Goal: Task Accomplishment & Management: Manage account settings

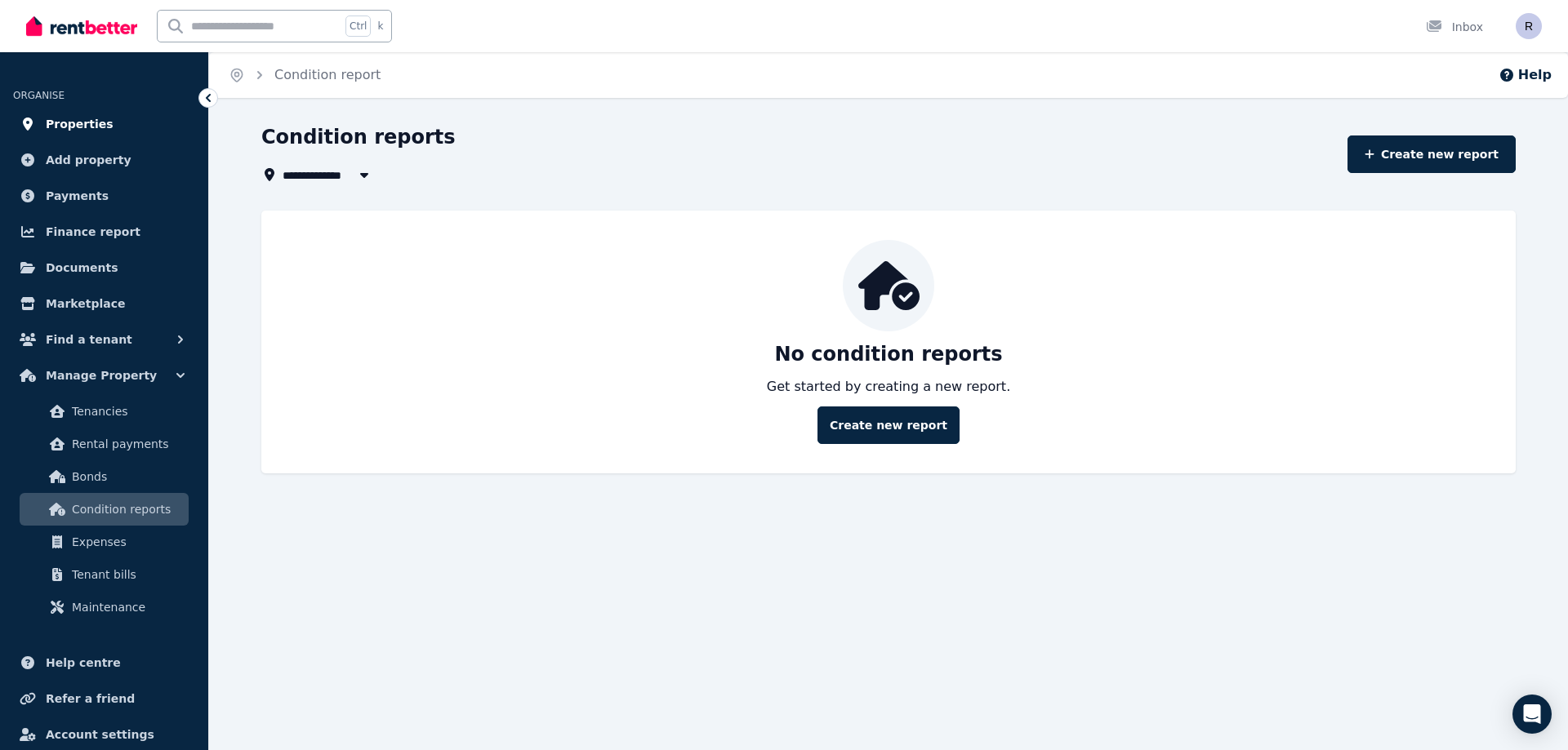
click at [88, 127] on span "Properties" at bounding box center [79, 124] width 68 height 20
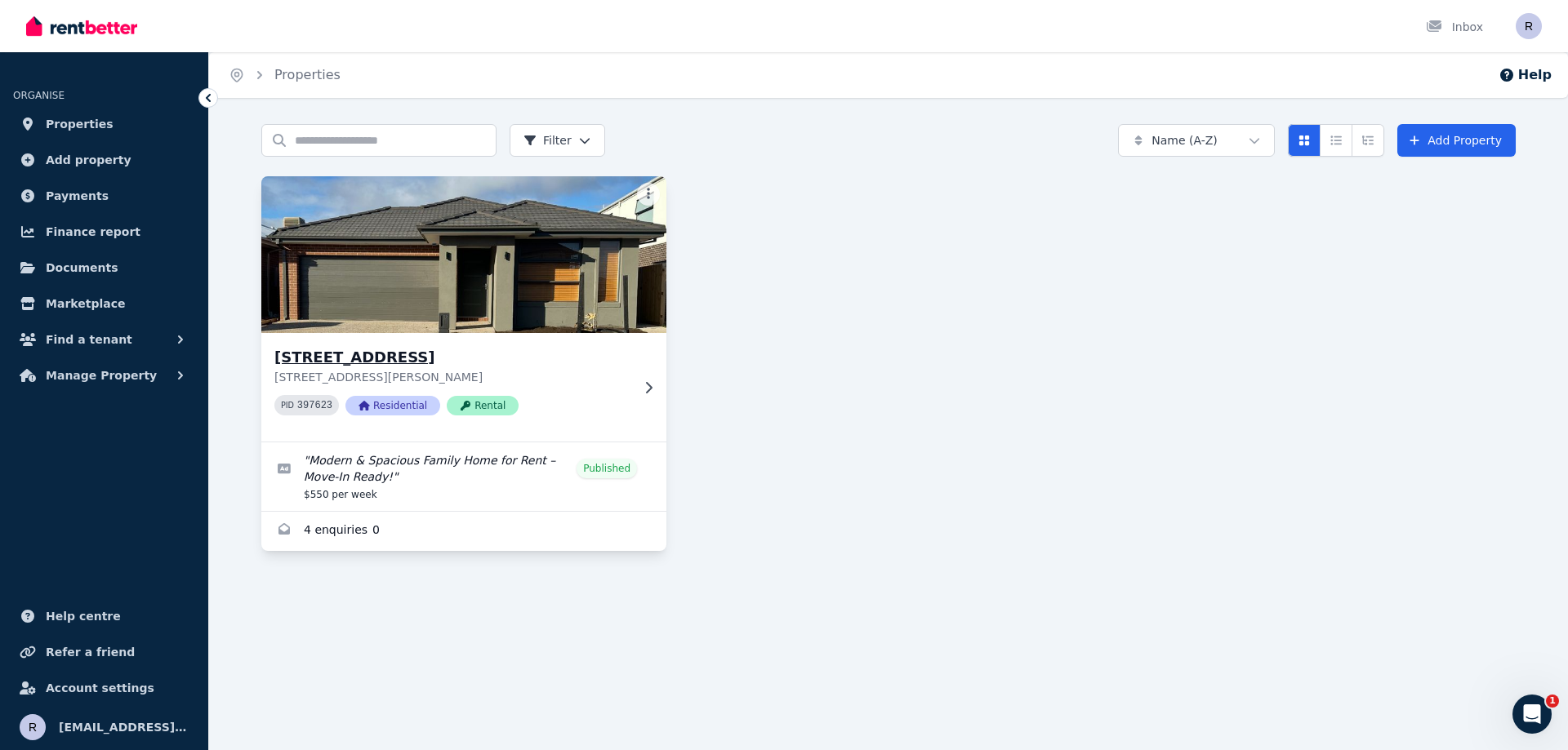
click at [450, 272] on img at bounding box center [464, 254] width 426 height 165
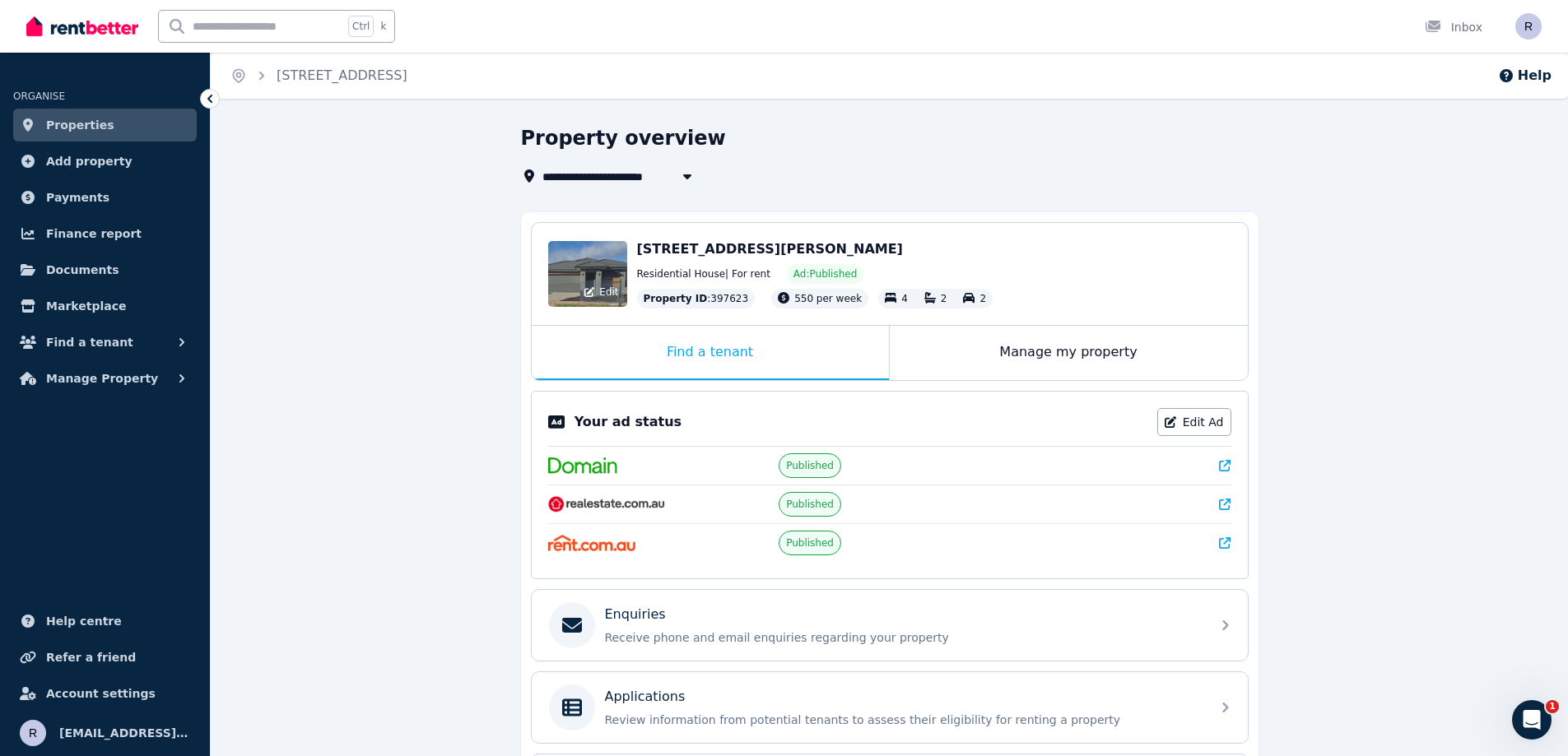
click at [597, 264] on div "Edit" at bounding box center [587, 274] width 79 height 66
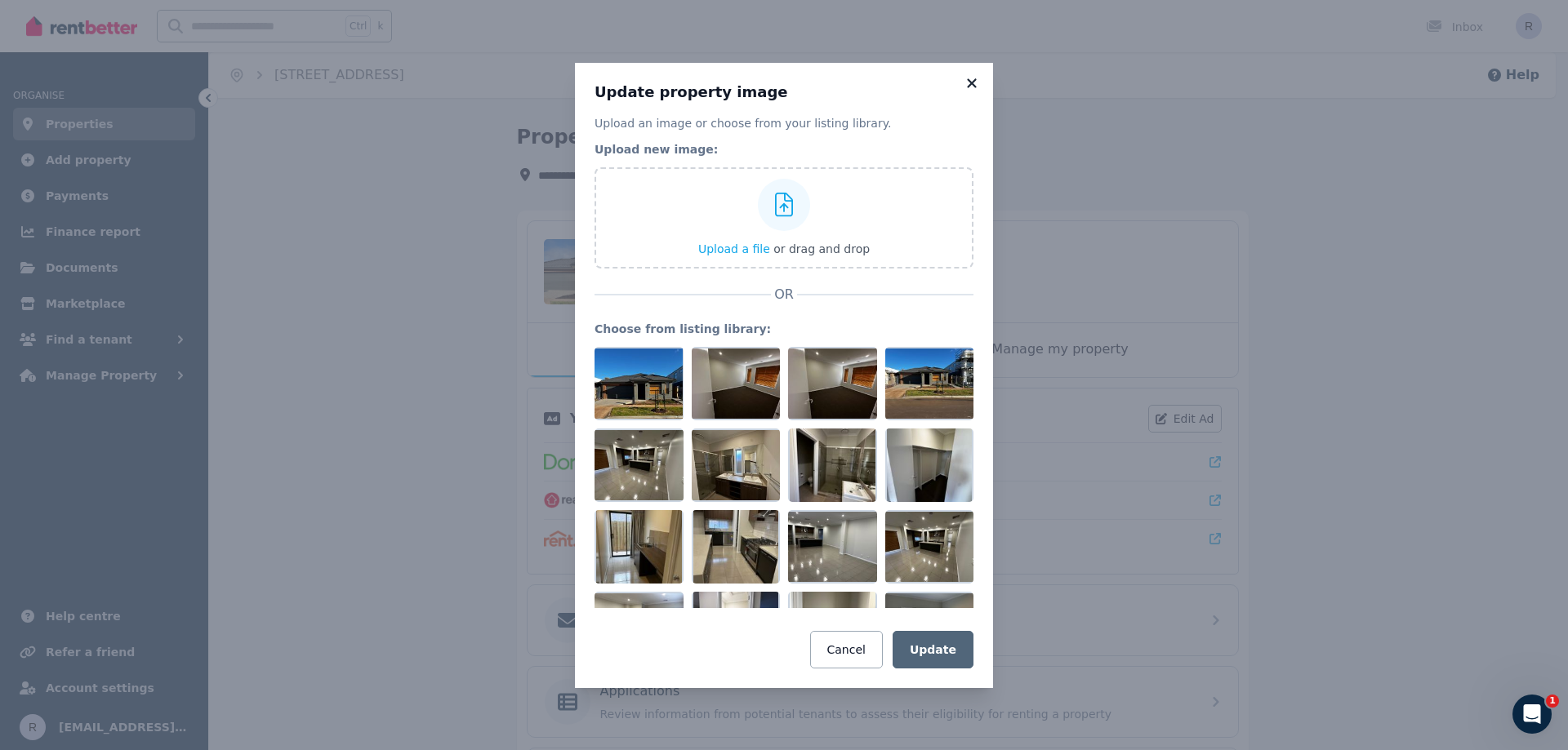
click at [974, 81] on icon at bounding box center [971, 83] width 9 height 9
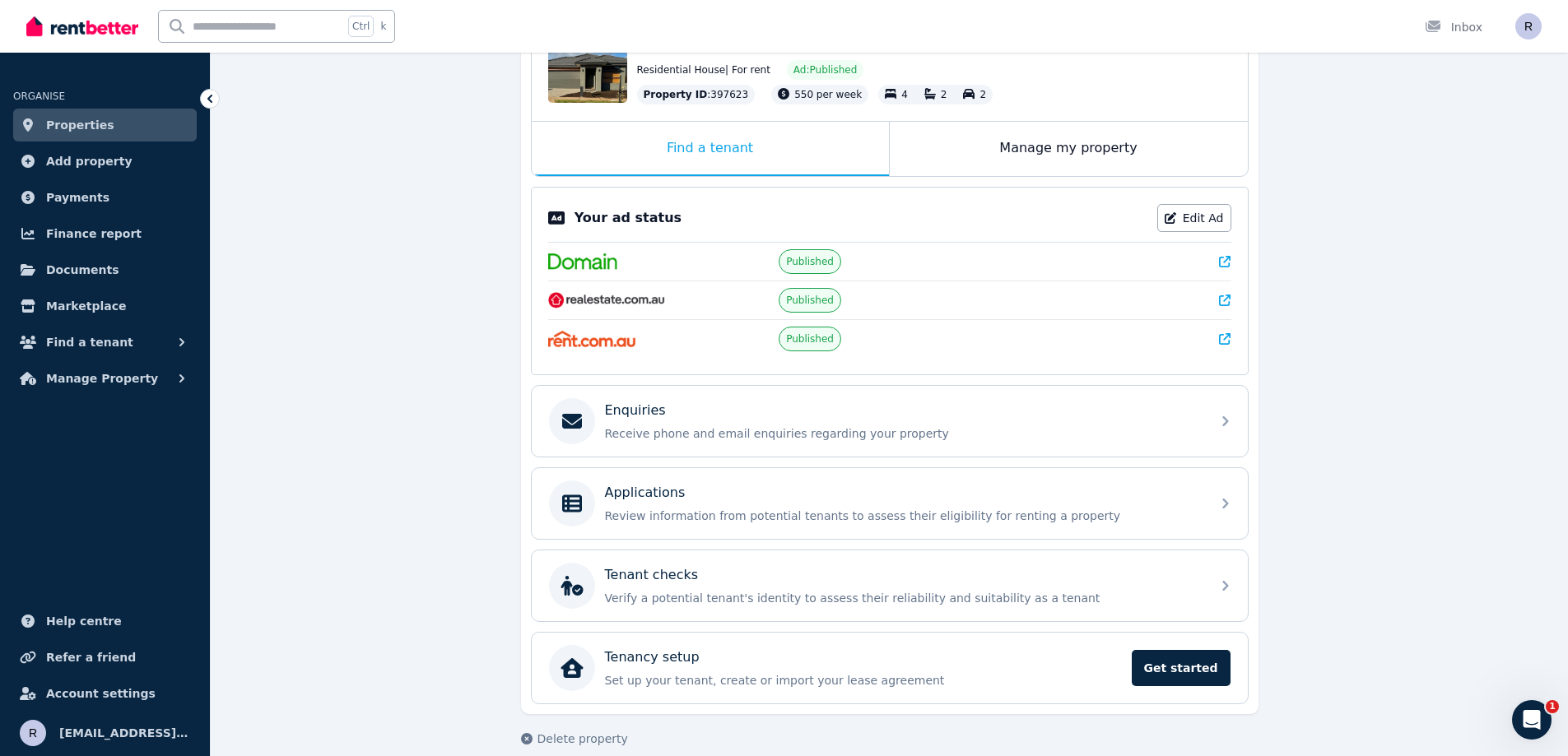
scroll to position [224, 0]
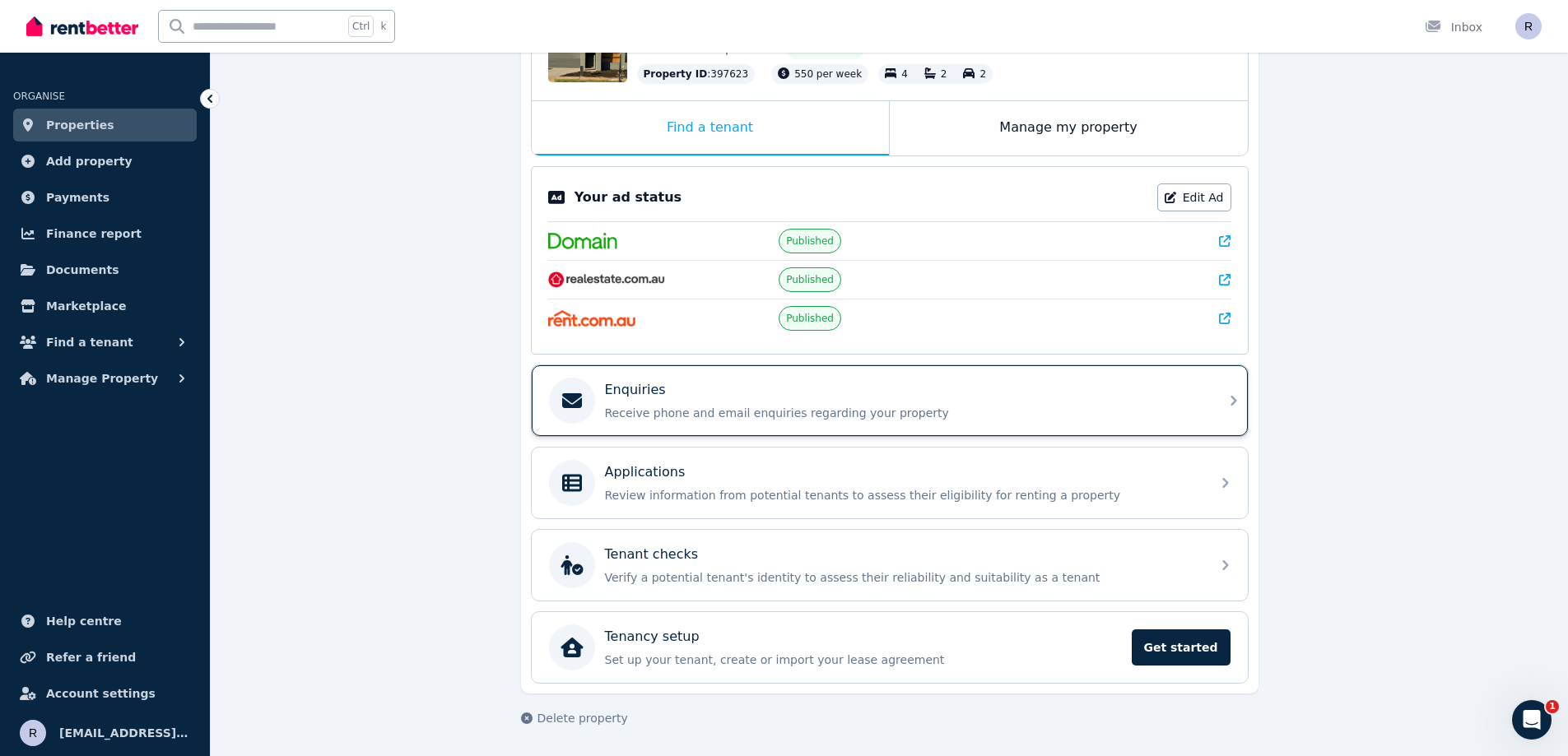
click at [736, 411] on p "Receive phone and email enquiries regarding your property" at bounding box center [903, 413] width 596 height 17
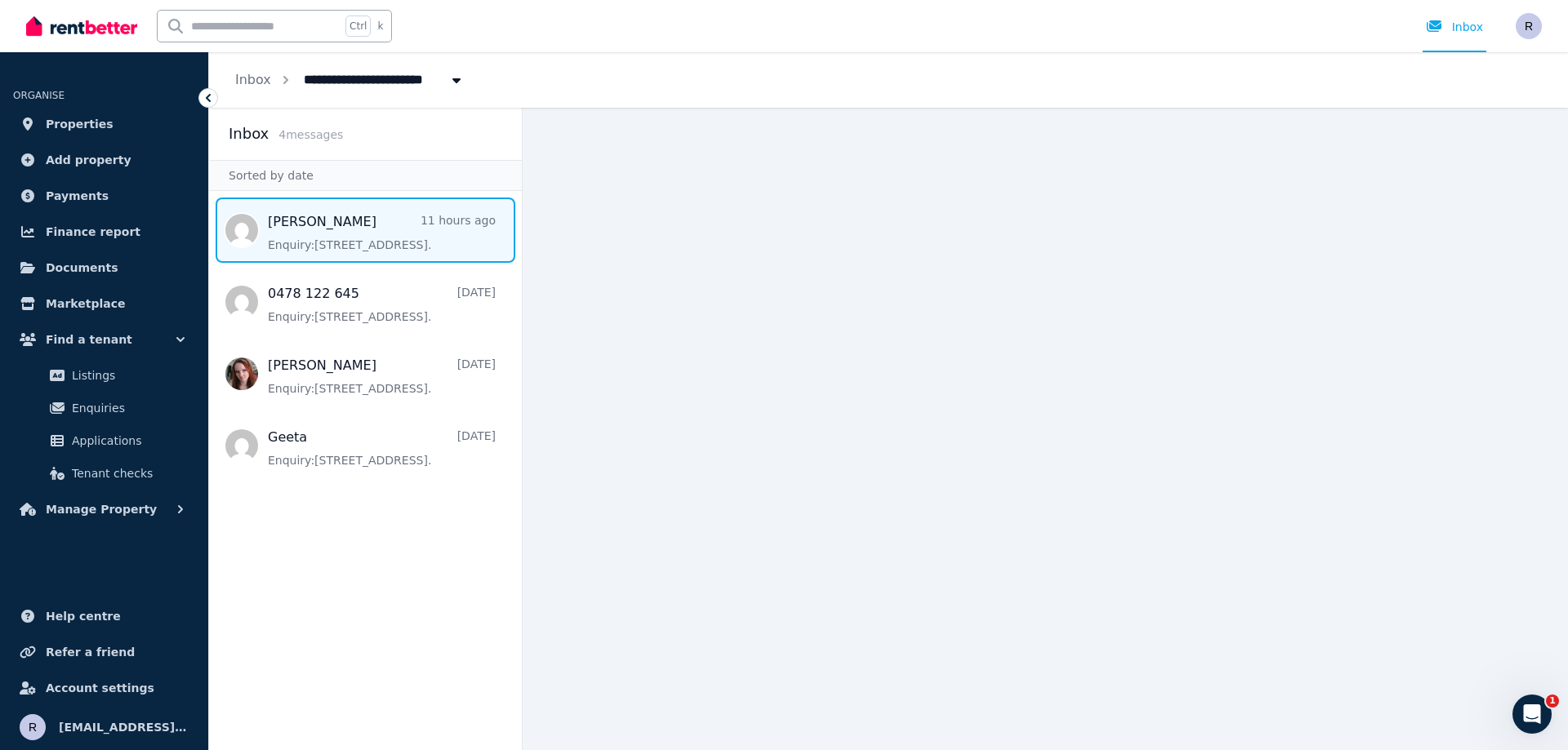
click at [341, 240] on span "Message list" at bounding box center [365, 230] width 313 height 65
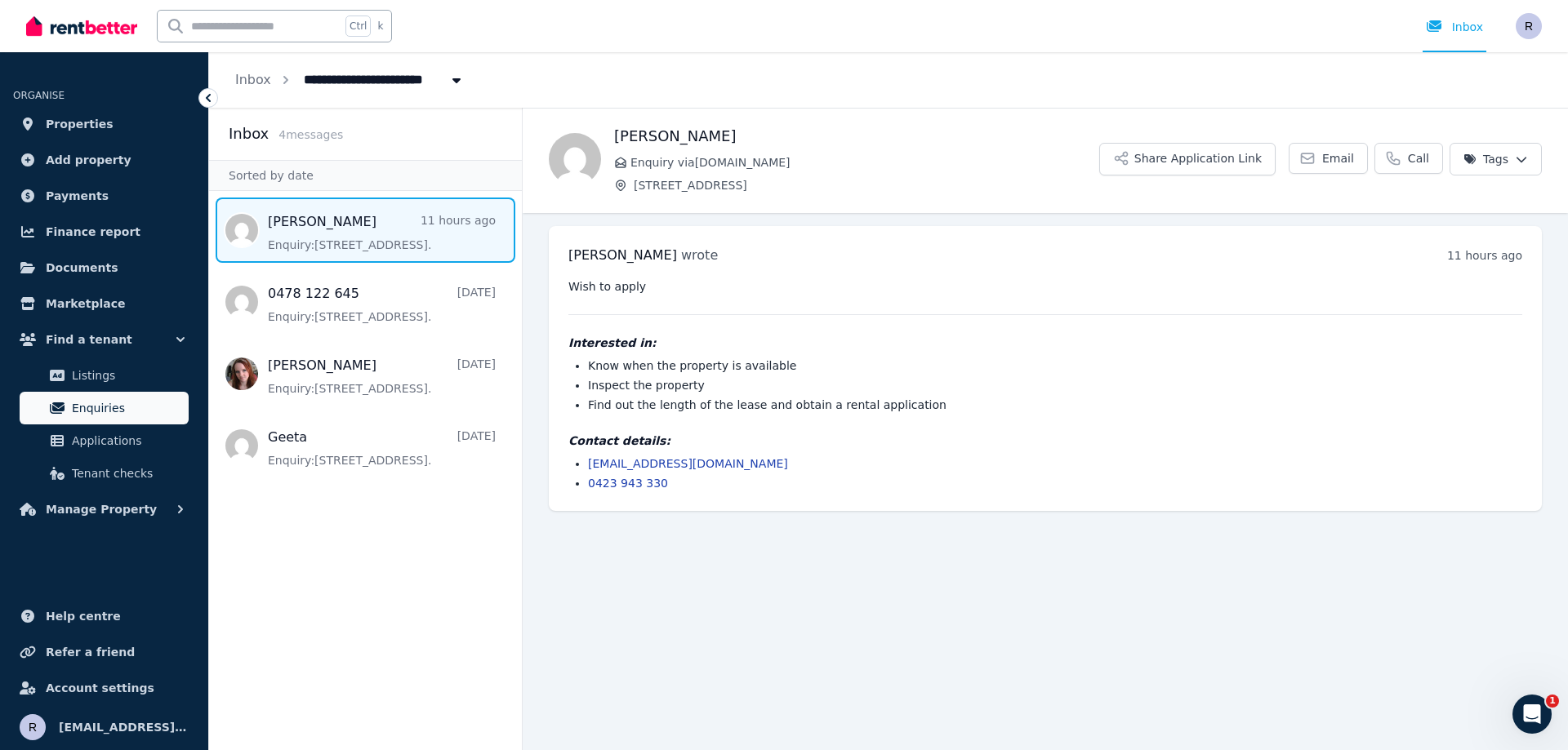
click at [116, 401] on span "Enquiries" at bounding box center [127, 408] width 110 height 20
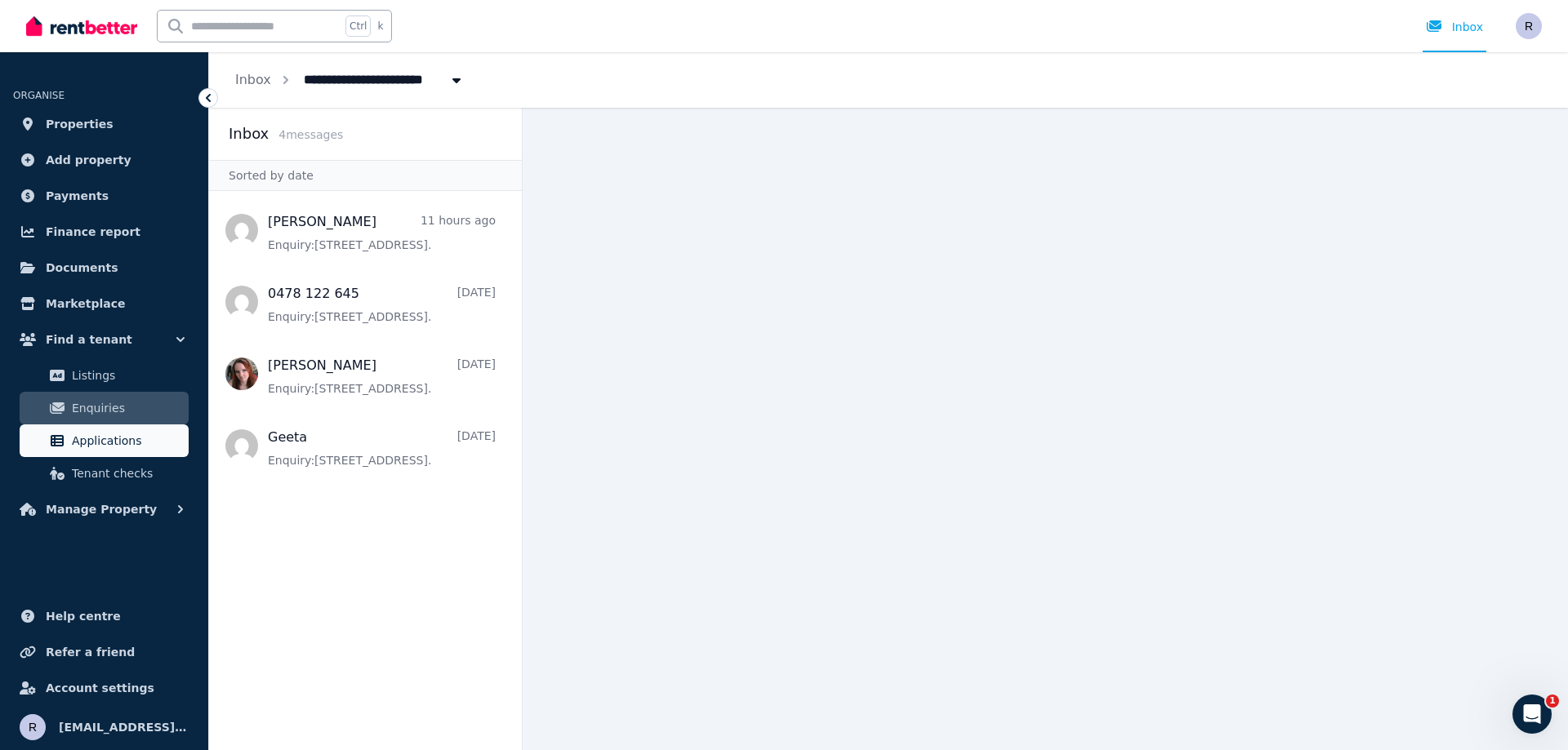
click at [127, 440] on span "Applications" at bounding box center [127, 441] width 110 height 20
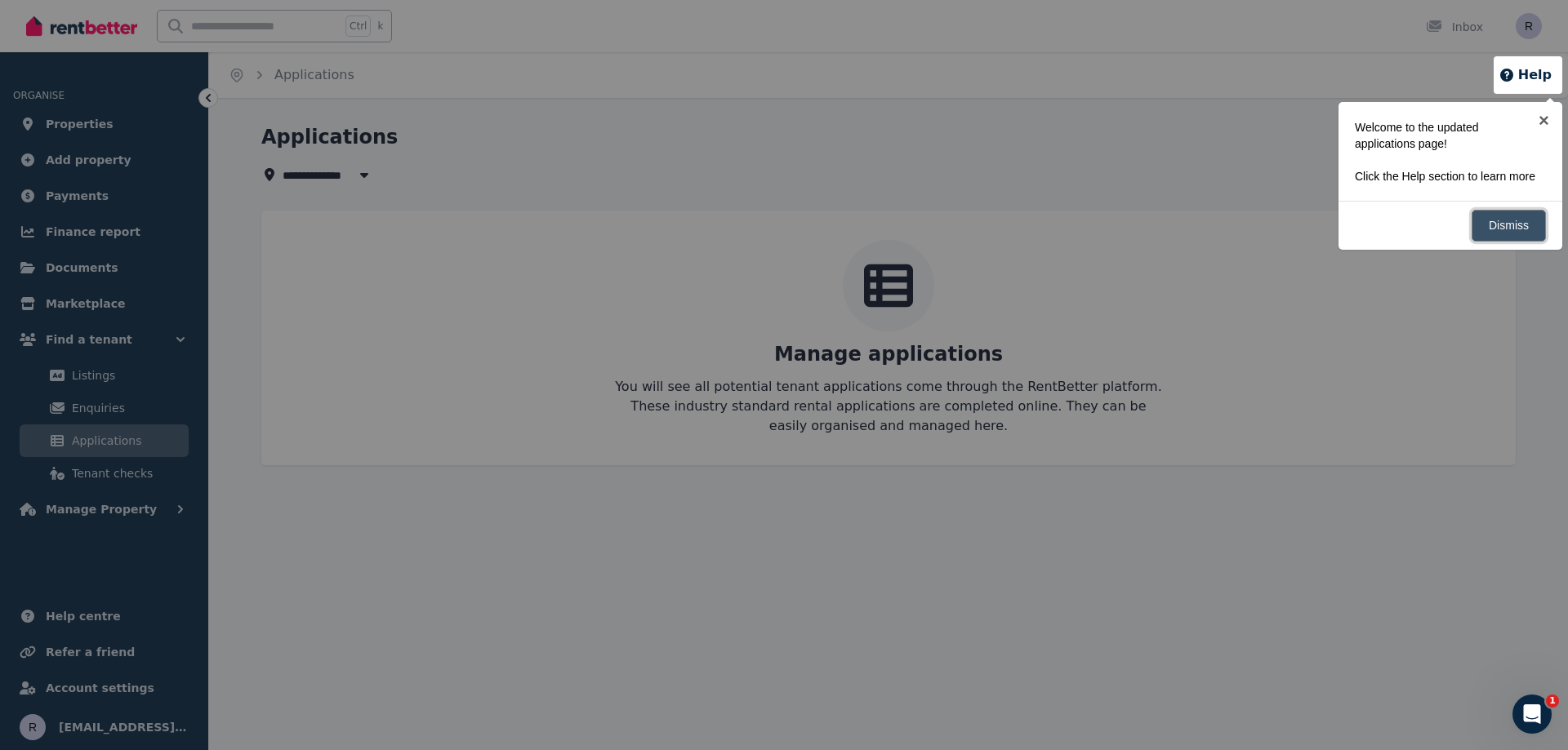
click at [1508, 220] on link "Dismiss" at bounding box center [1508, 225] width 75 height 31
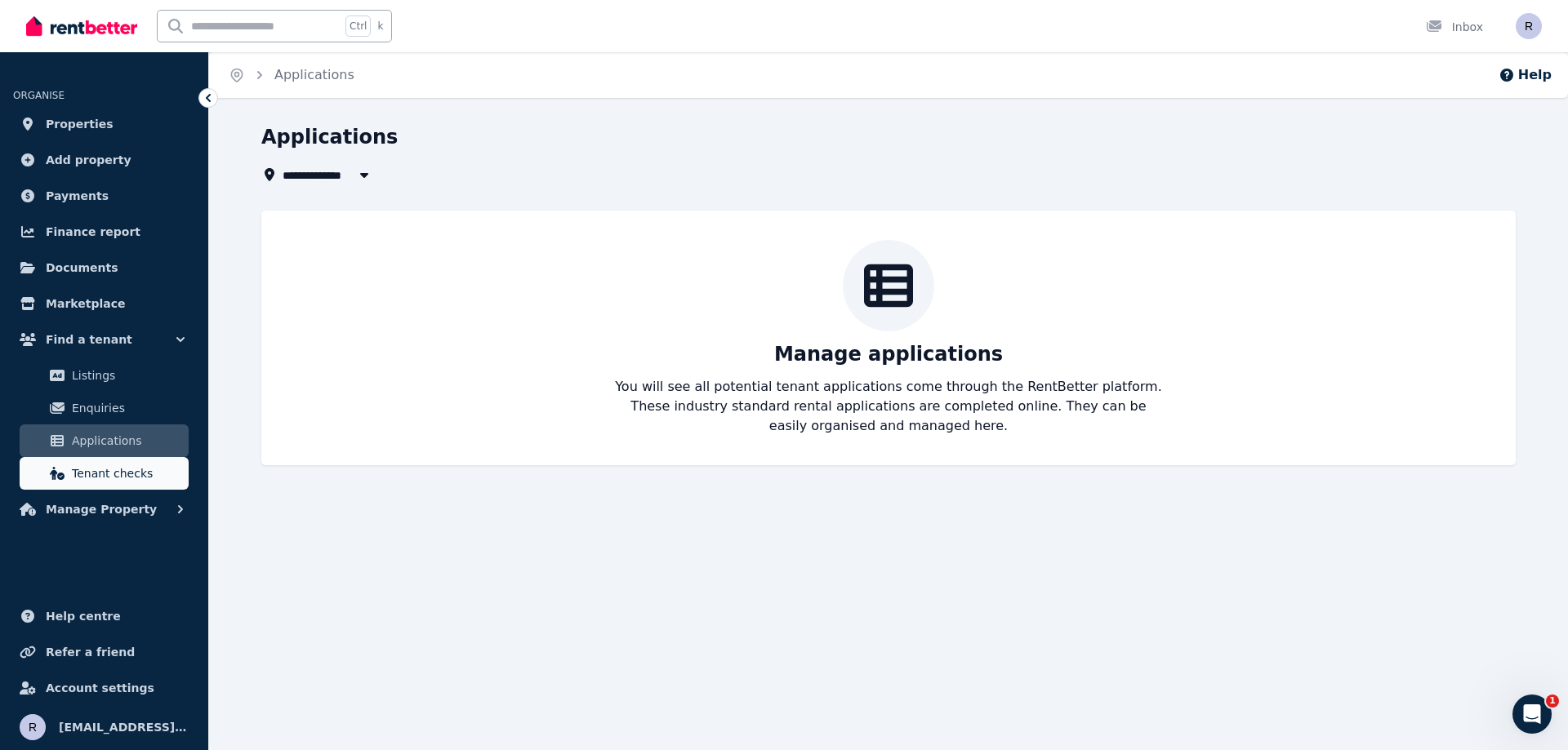
click at [89, 478] on span "Tenant checks" at bounding box center [127, 474] width 110 height 20
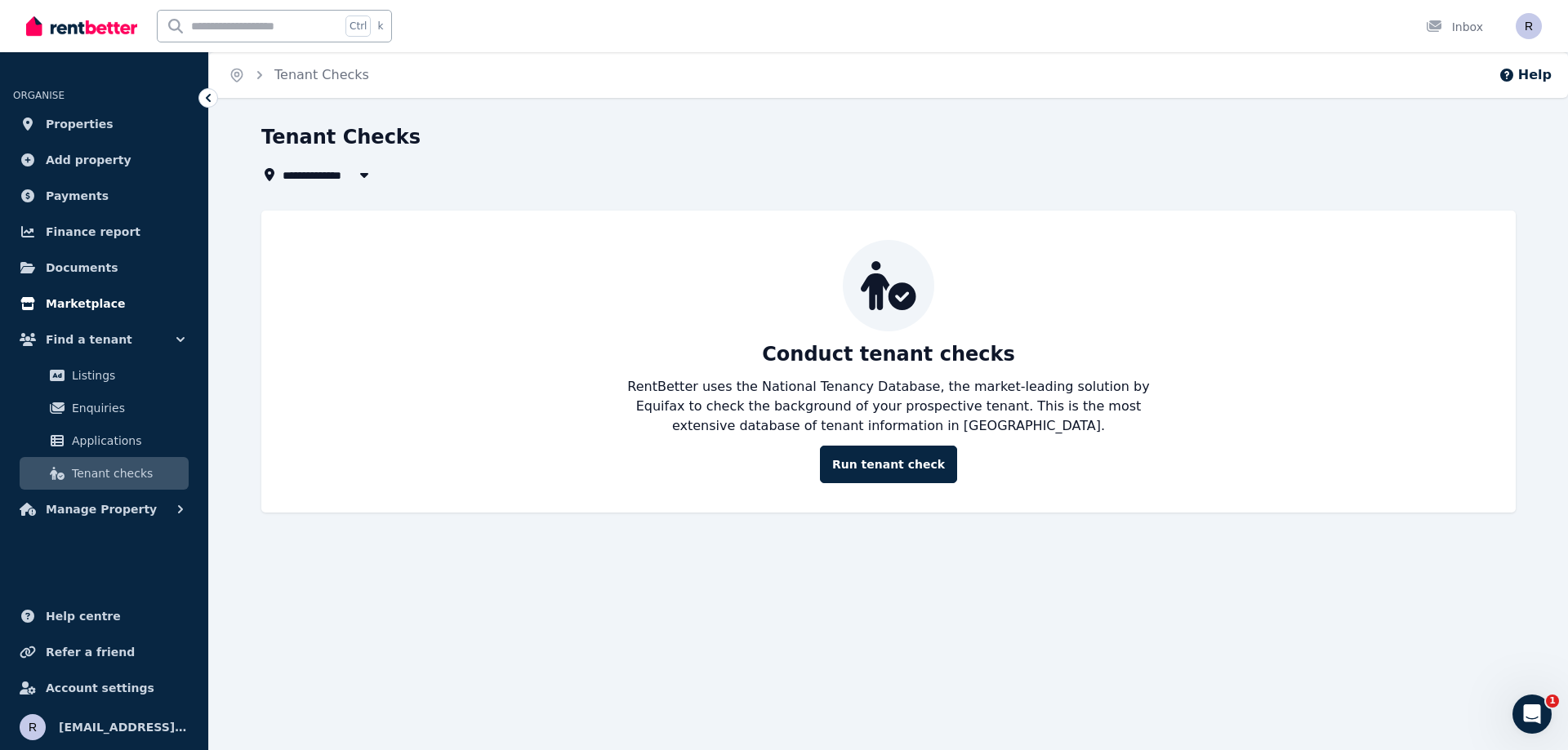
click at [101, 296] on span "Marketplace" at bounding box center [85, 304] width 79 height 20
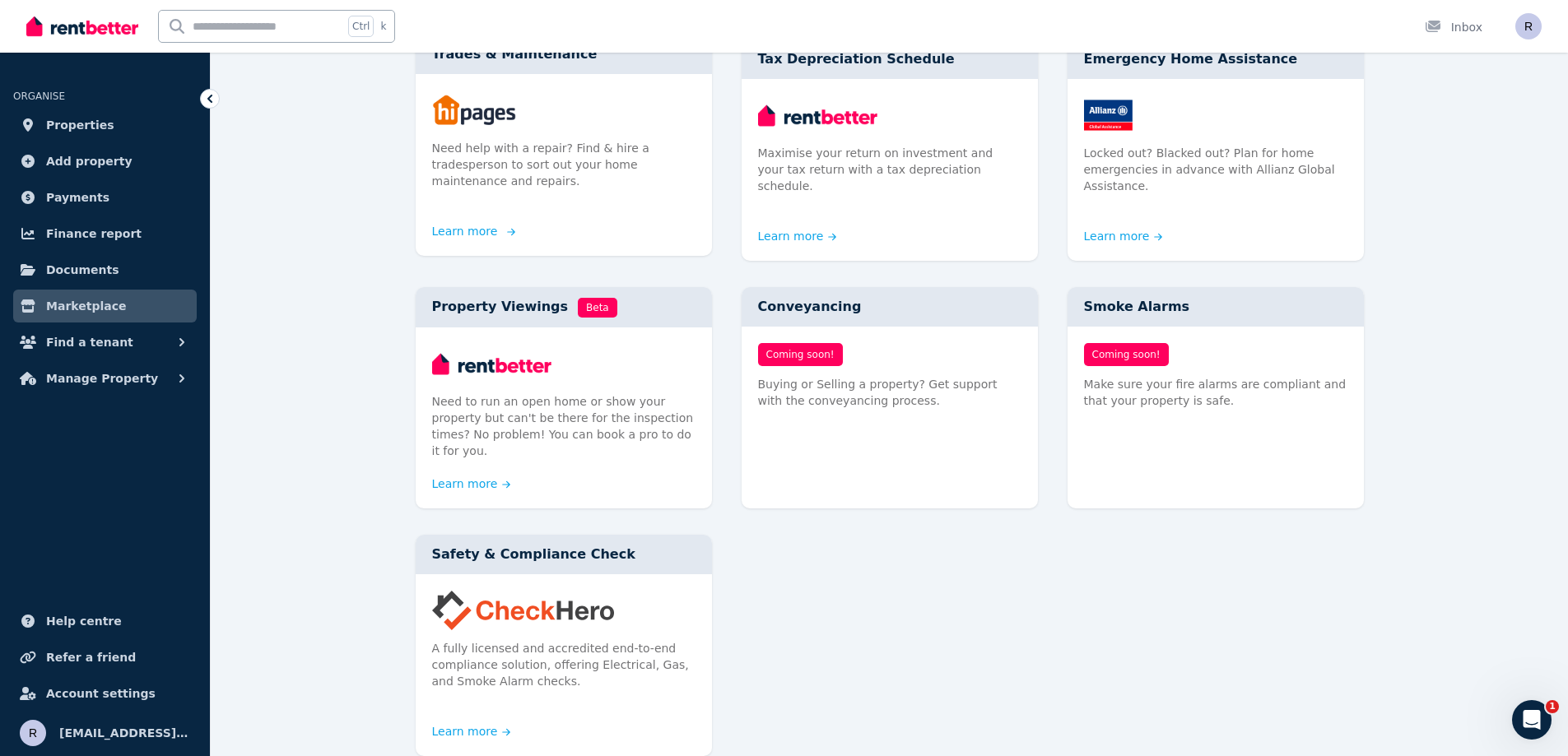
scroll to position [823, 0]
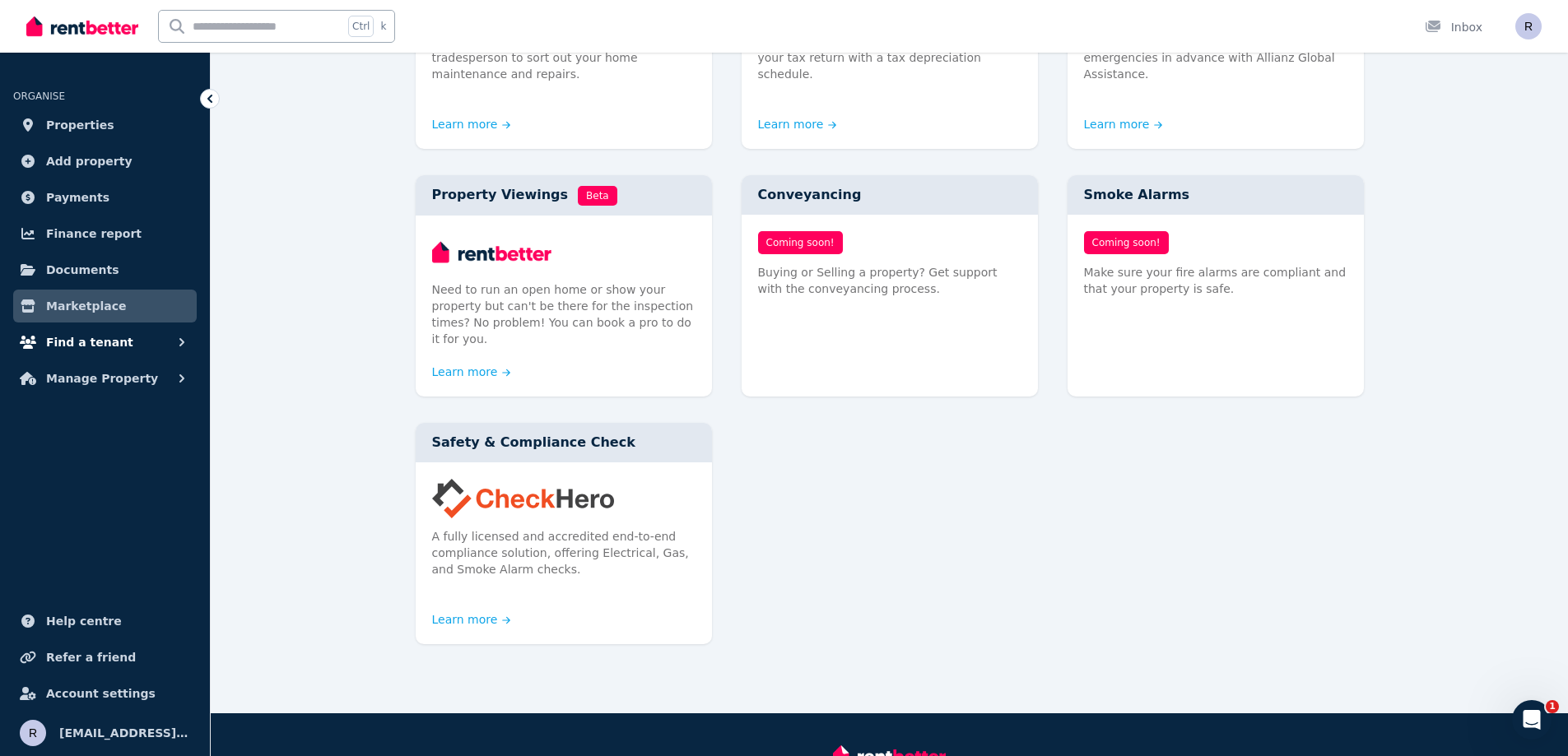
click at [108, 352] on button "Find a tenant" at bounding box center [105, 342] width 184 height 33
click at [105, 134] on link "Properties" at bounding box center [105, 124] width 184 height 33
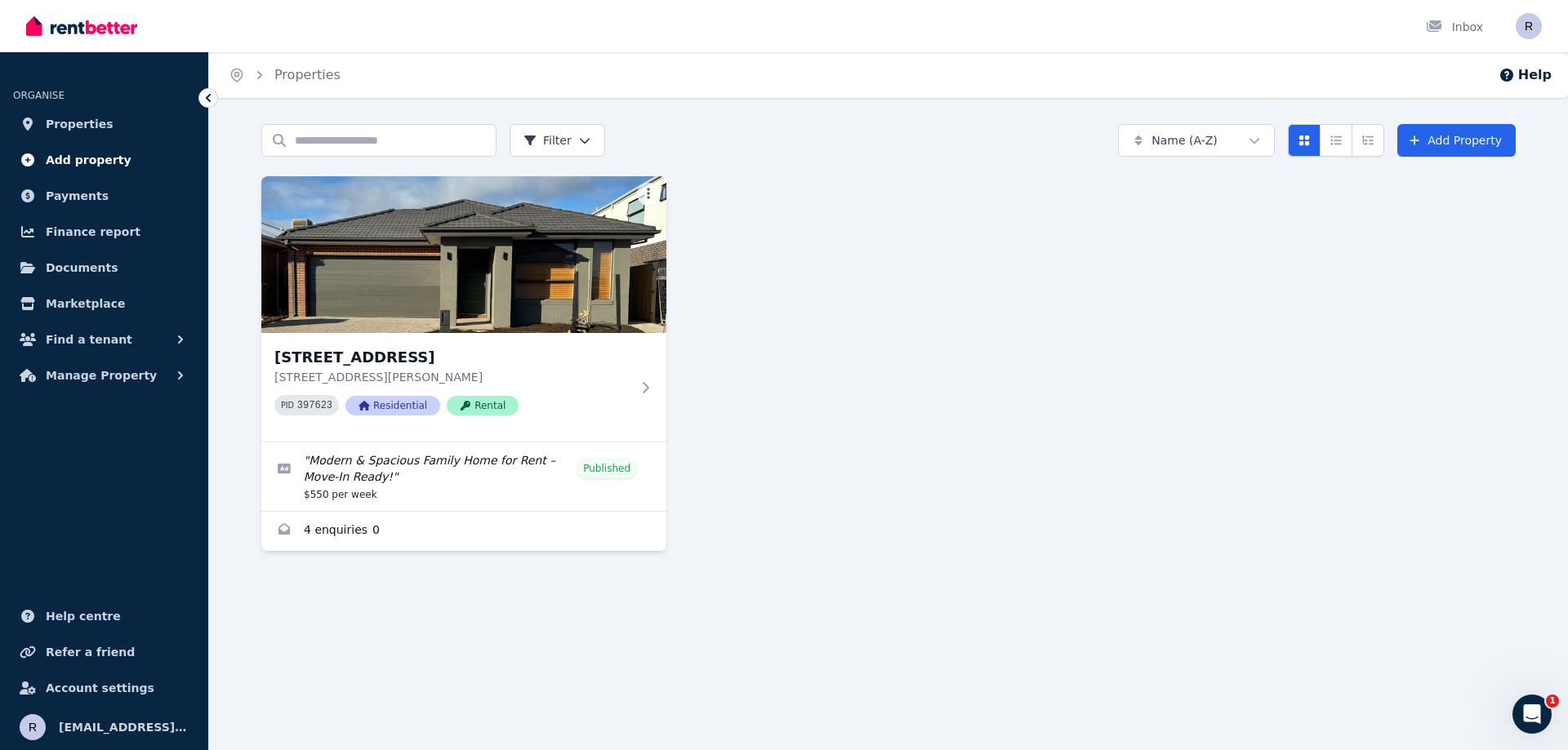
click at [89, 157] on span "Add property" at bounding box center [89, 160] width 86 height 20
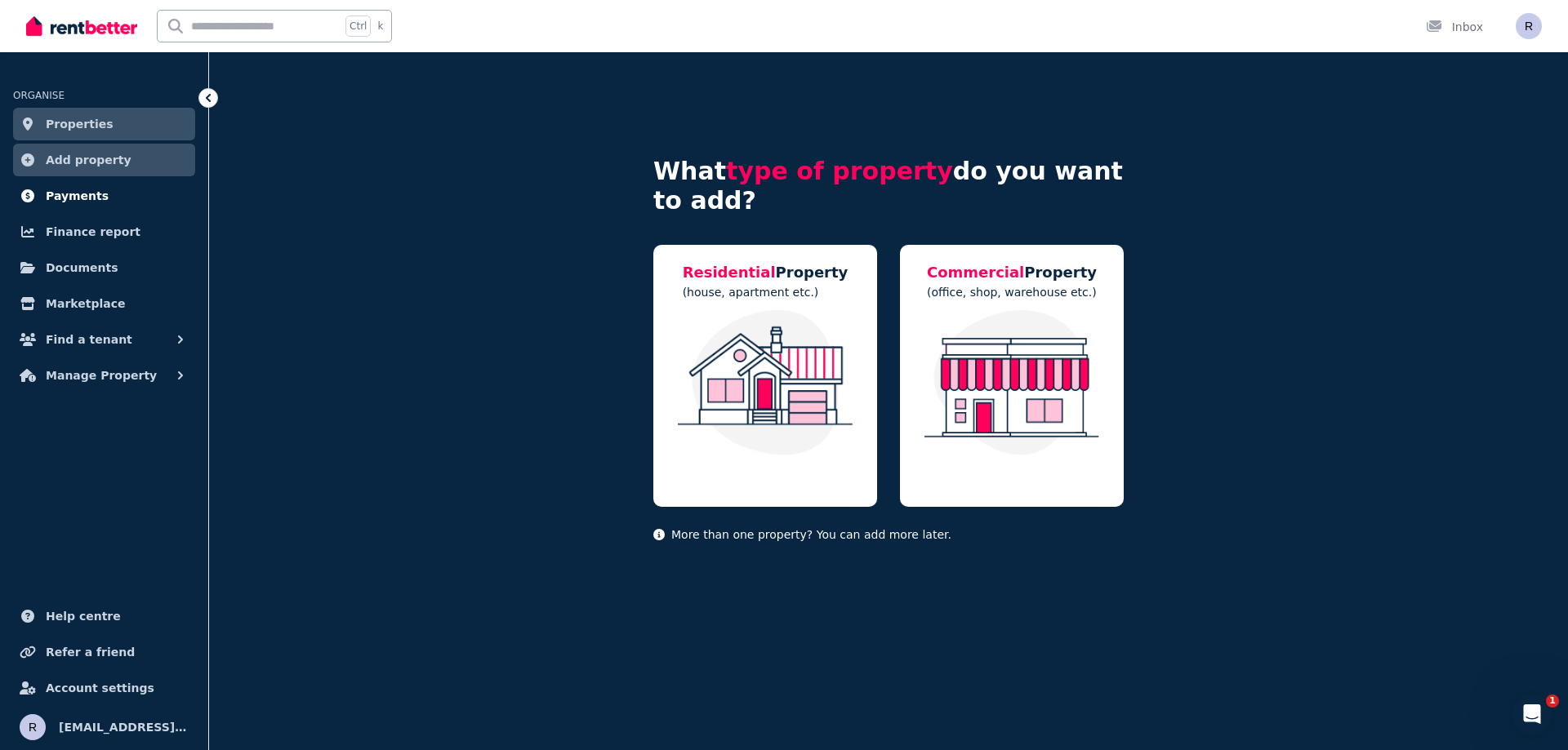
click at [79, 190] on span "Payments" at bounding box center [77, 196] width 63 height 20
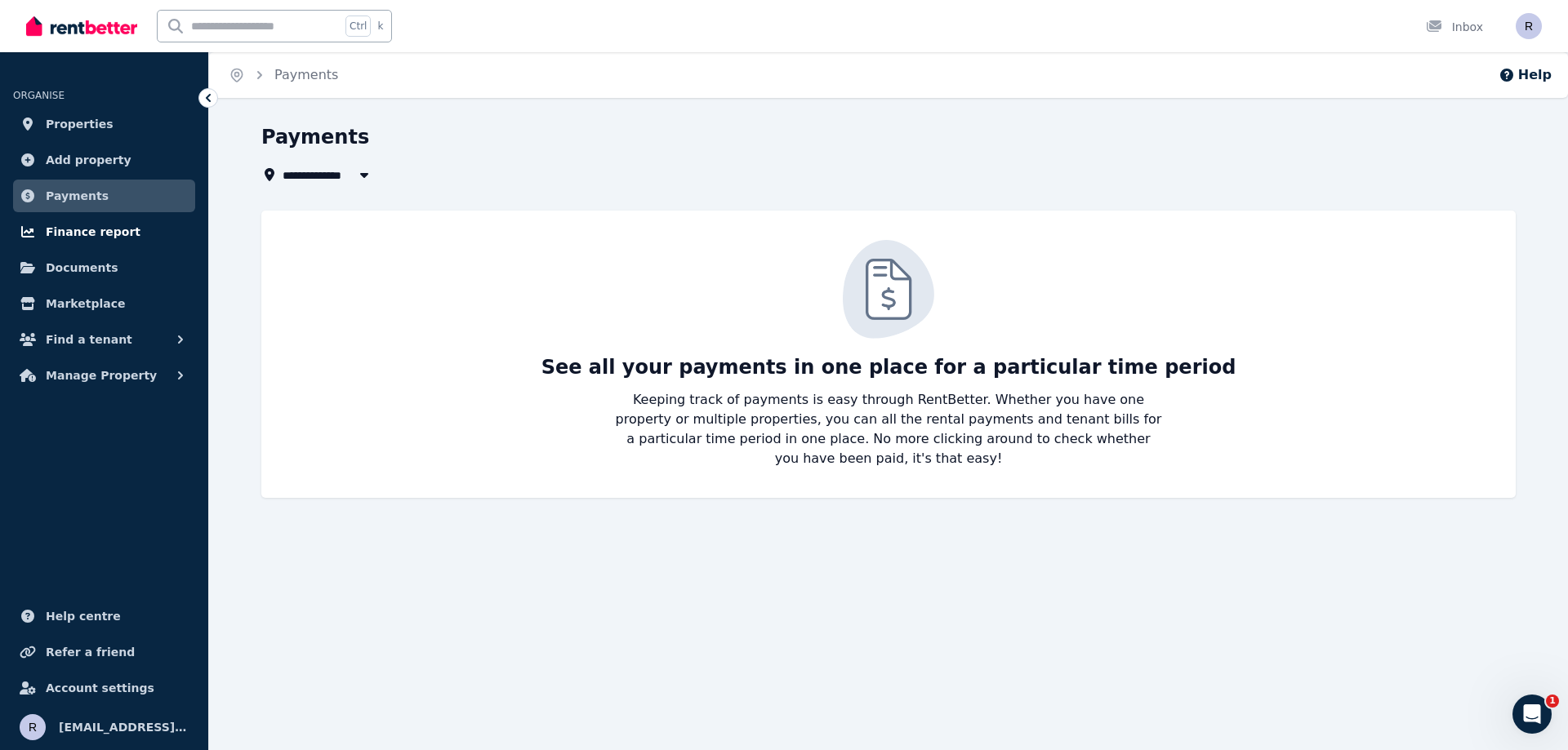
click at [96, 235] on span "Finance report" at bounding box center [93, 232] width 94 height 20
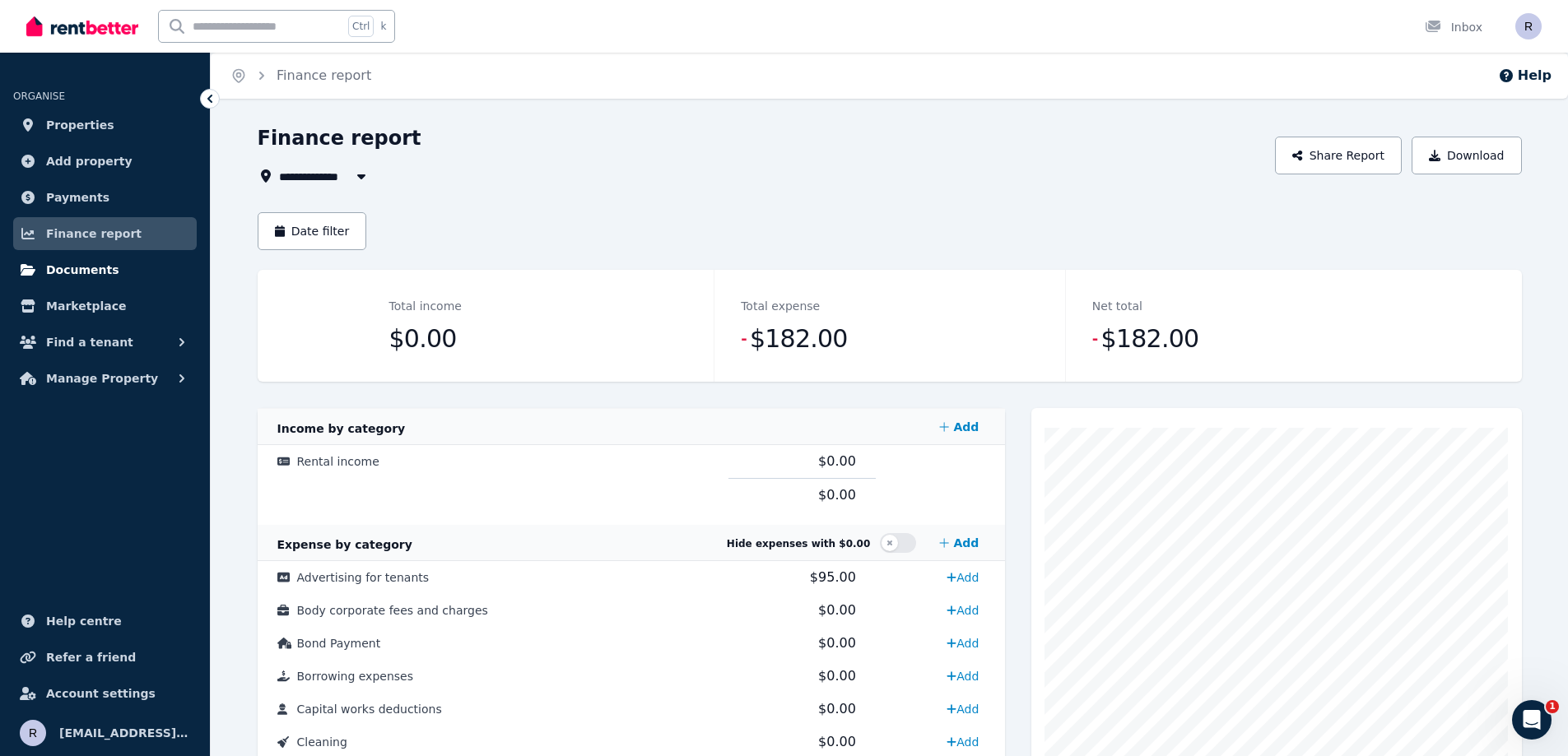
click at [78, 275] on span "Documents" at bounding box center [83, 270] width 73 height 20
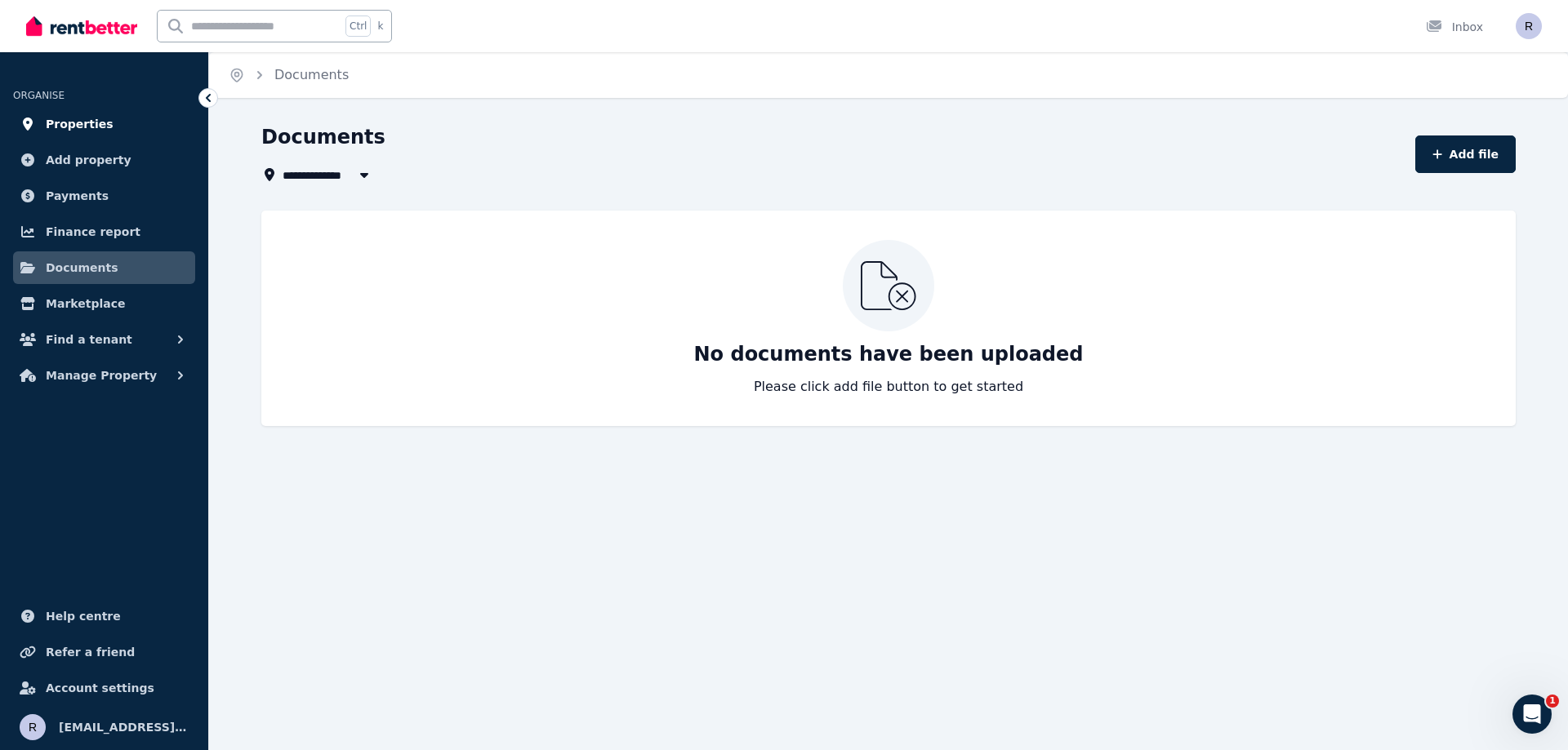
click at [91, 132] on span "Properties" at bounding box center [79, 124] width 68 height 20
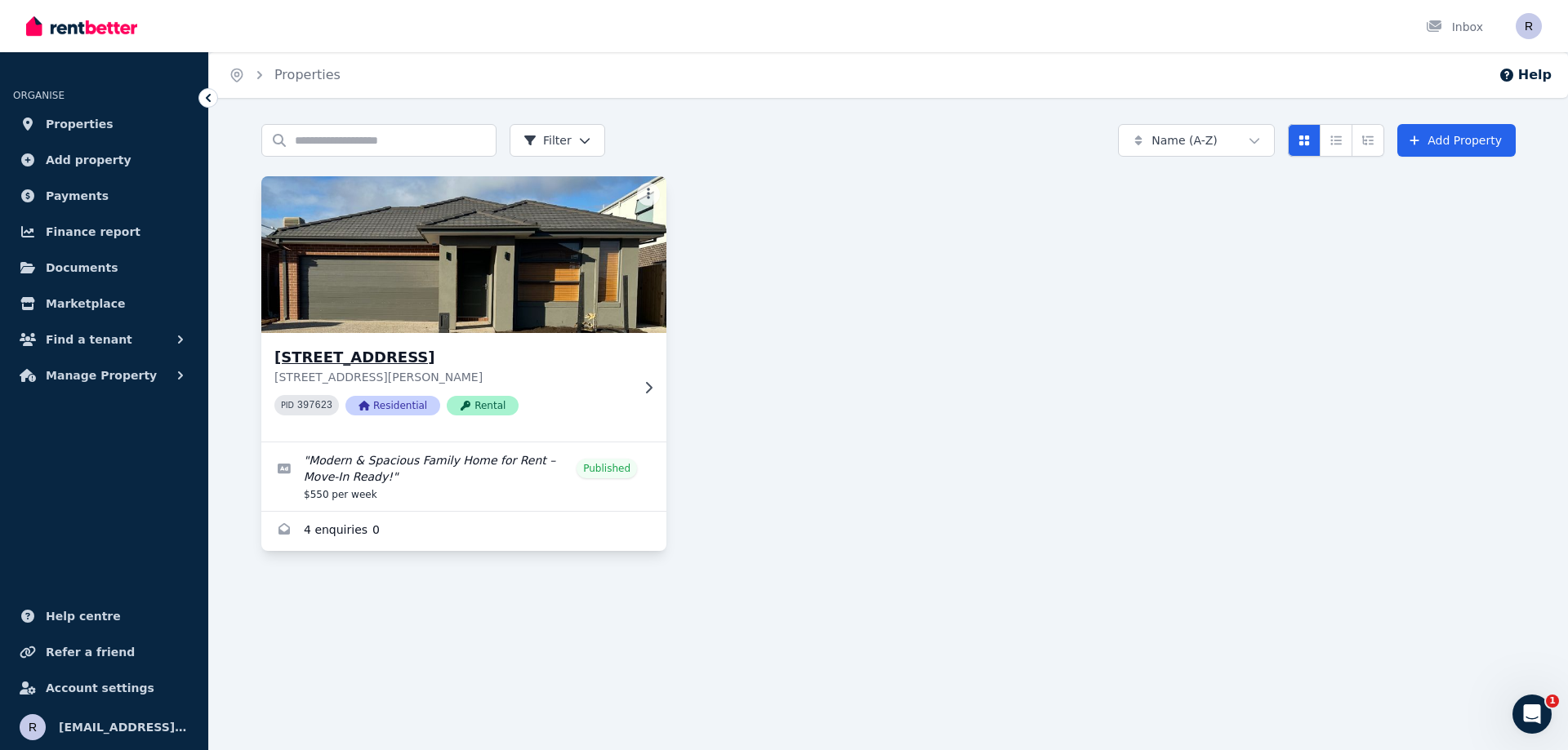
click at [476, 214] on img at bounding box center [464, 254] width 426 height 165
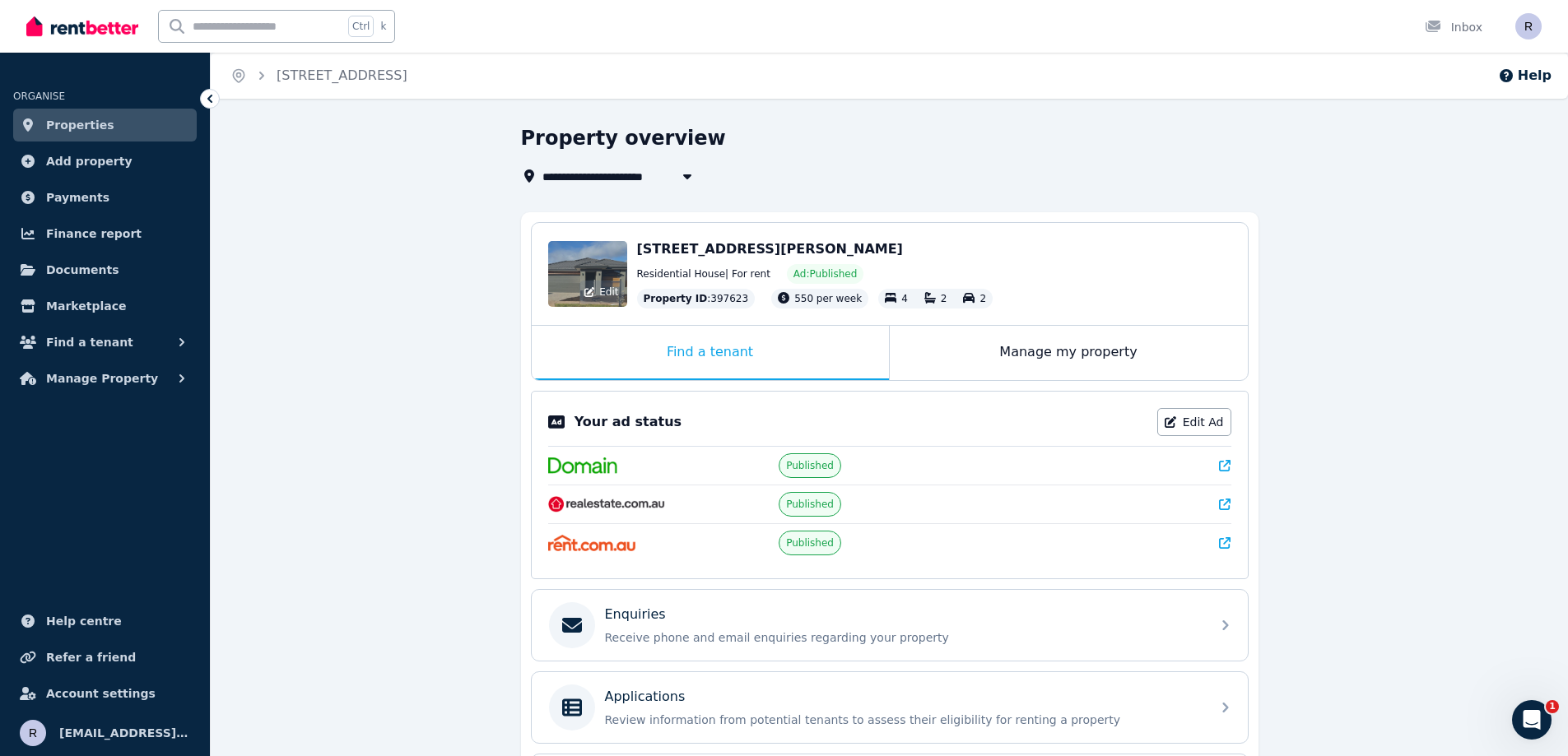
click at [579, 264] on div "Edit" at bounding box center [587, 274] width 79 height 66
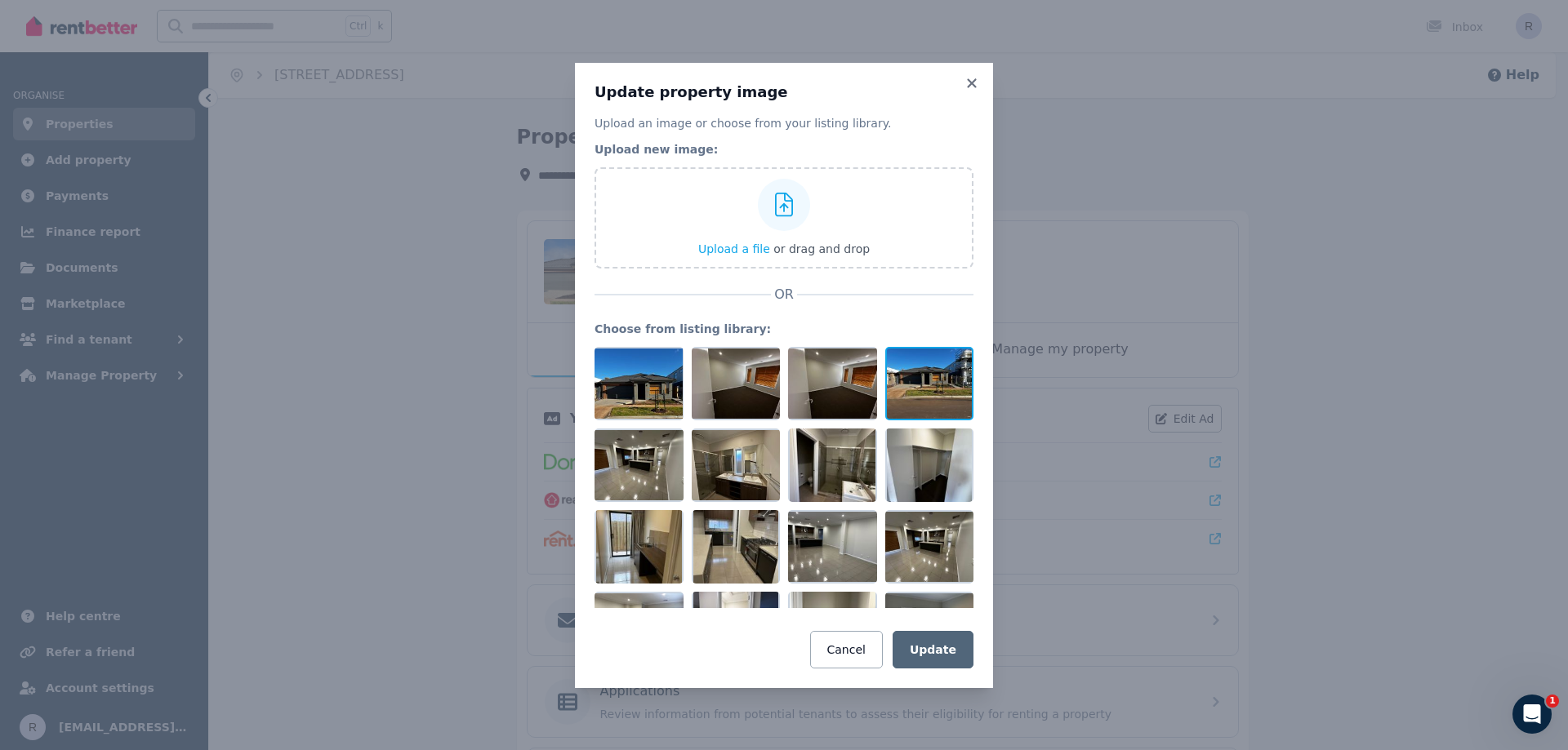
click at [911, 396] on div at bounding box center [929, 383] width 89 height 74
click at [971, 77] on icon at bounding box center [972, 84] width 17 height 15
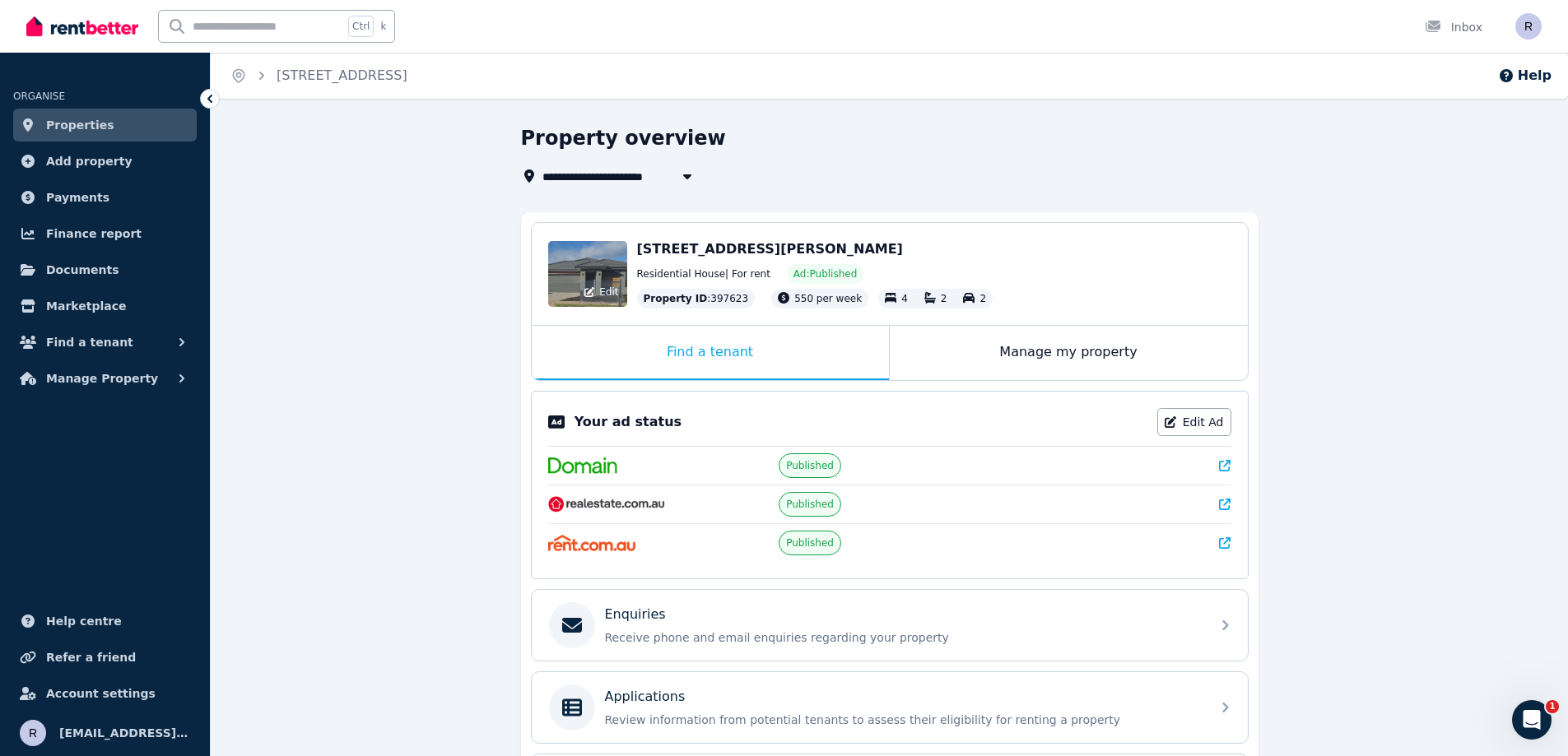
click at [586, 267] on div "Edit" at bounding box center [587, 274] width 79 height 66
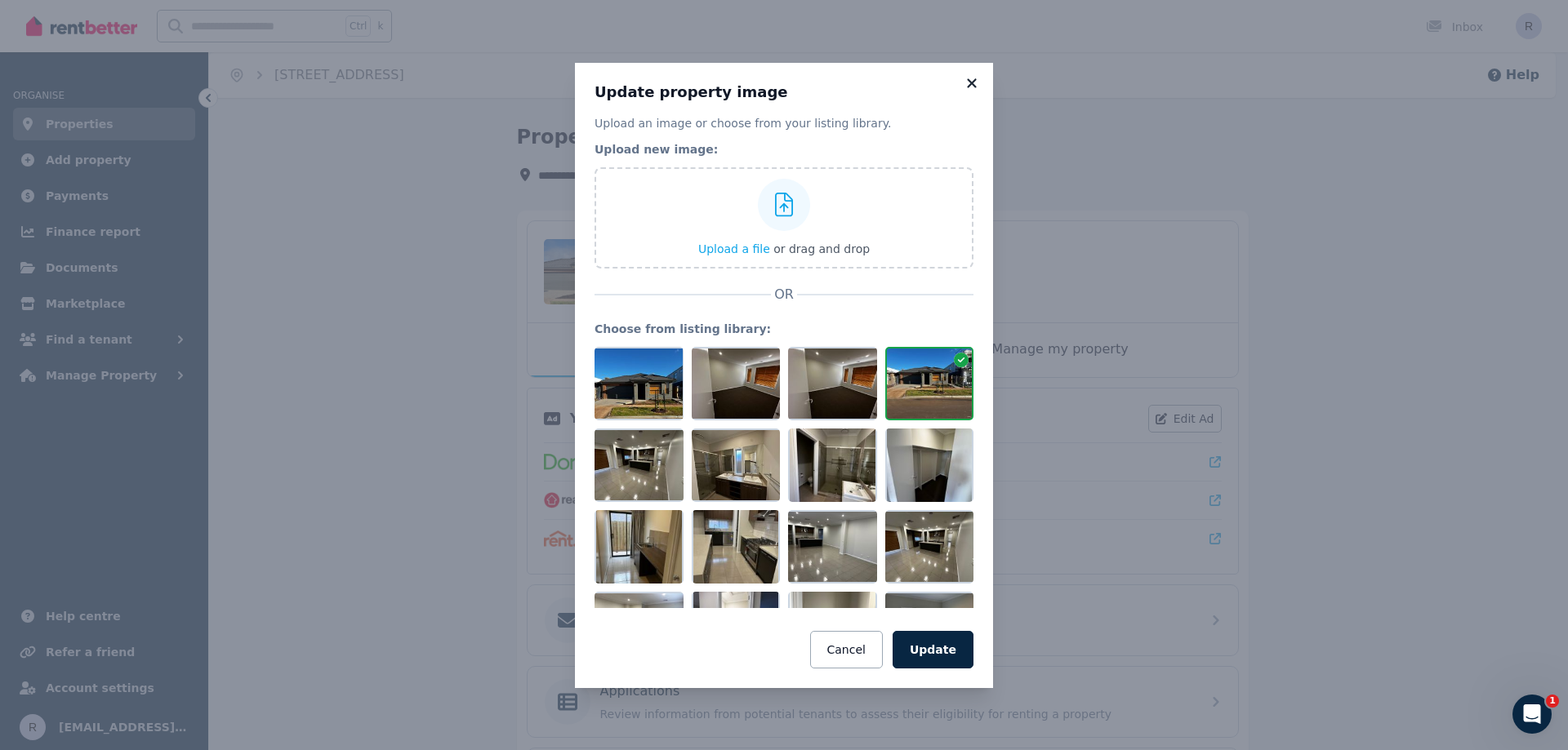
click at [978, 84] on icon at bounding box center [972, 84] width 17 height 15
